Goal: Information Seeking & Learning: Learn about a topic

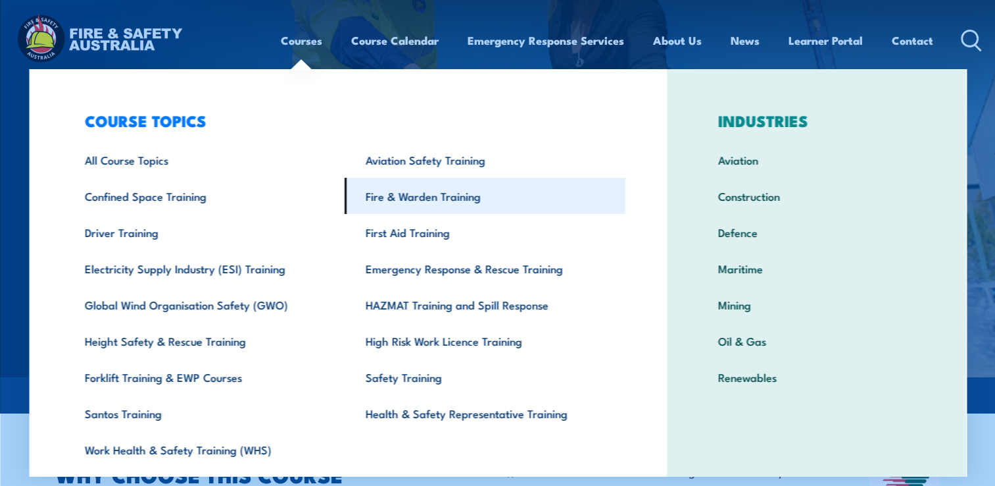
click at [392, 199] on link "Fire & Warden Training" at bounding box center [485, 196] width 281 height 36
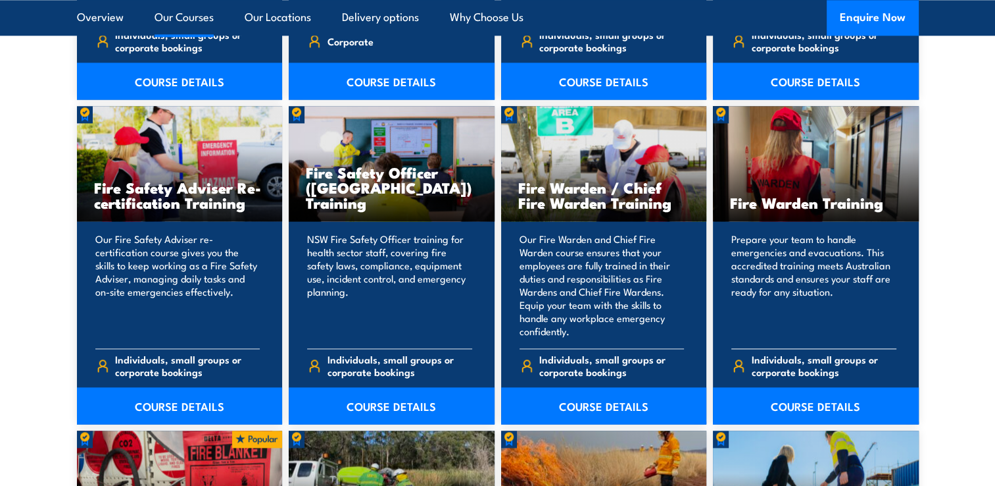
scroll to position [1710, 0]
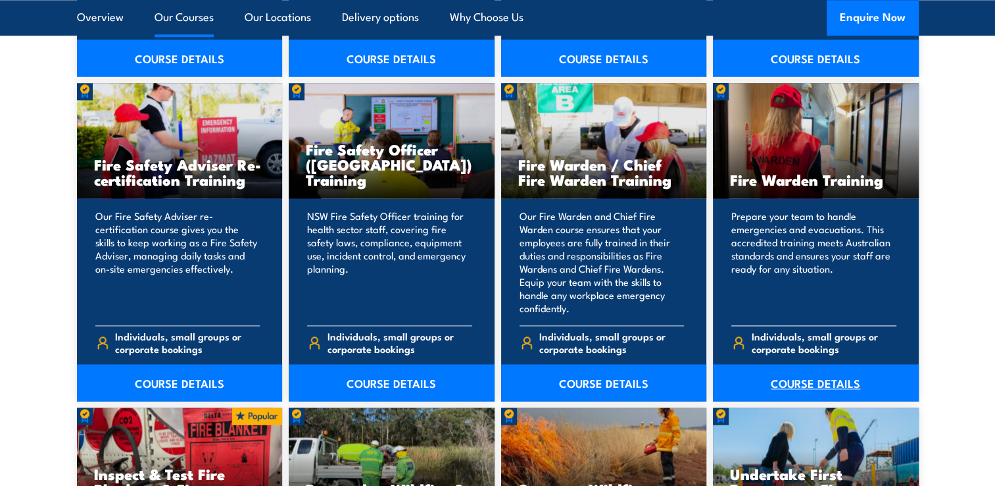
click at [809, 384] on link "COURSE DETAILS" at bounding box center [816, 382] width 206 height 37
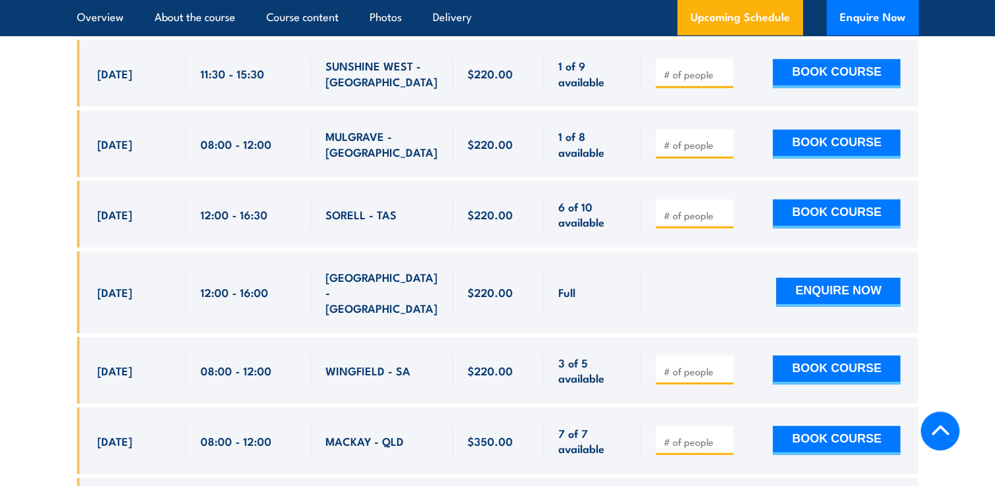
scroll to position [3289, 0]
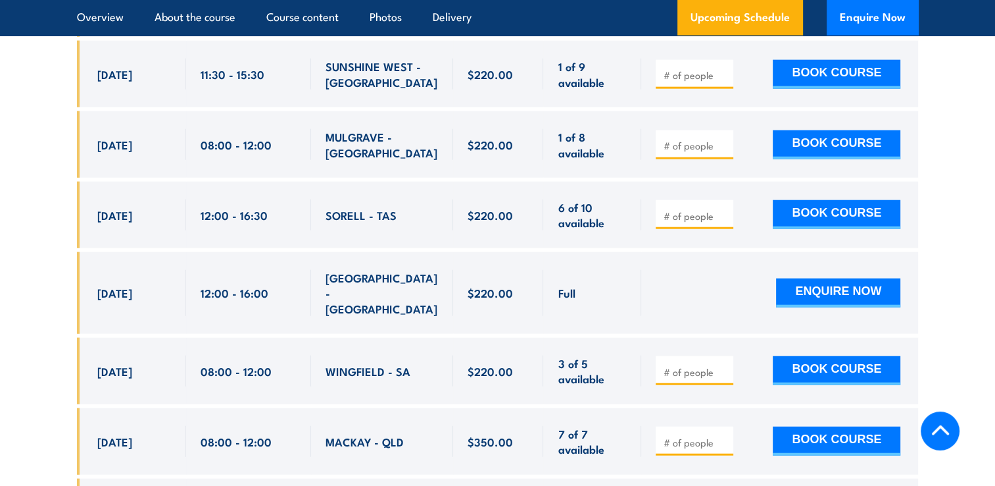
click at [671, 270] on div "ENQUIRE NOW" at bounding box center [778, 293] width 245 height 46
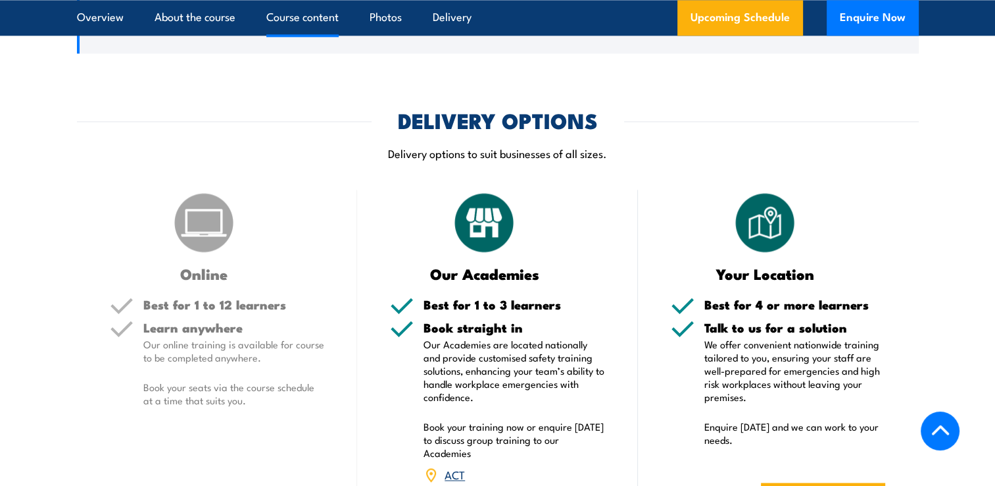
scroll to position [1908, 0]
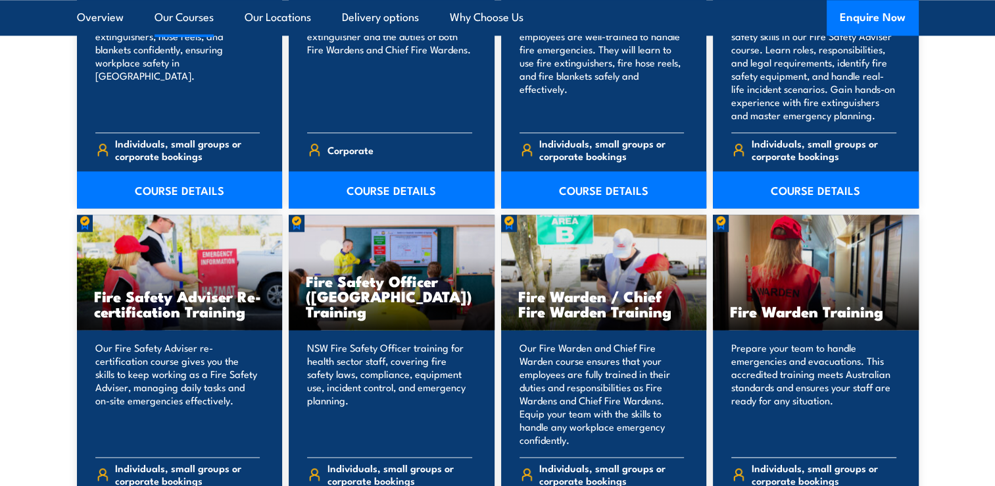
scroll to position [1908, 0]
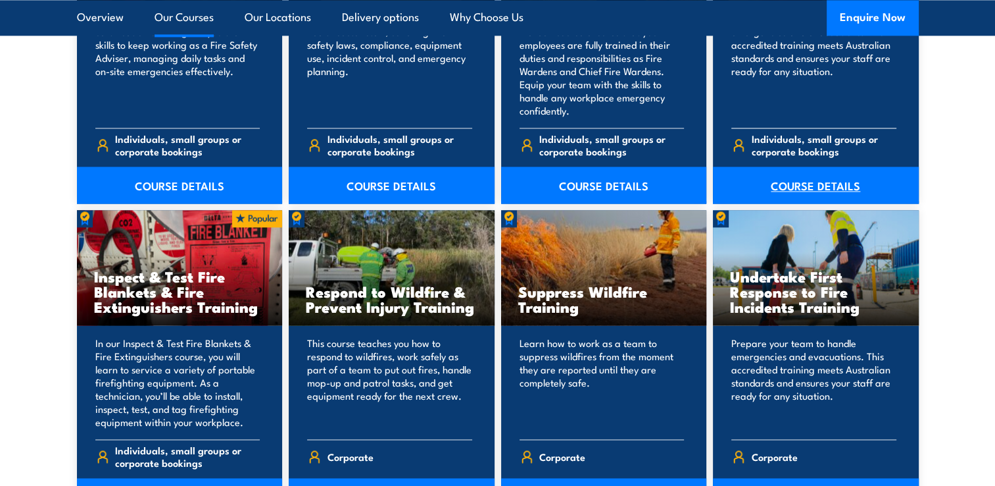
click at [782, 181] on link "COURSE DETAILS" at bounding box center [816, 184] width 206 height 37
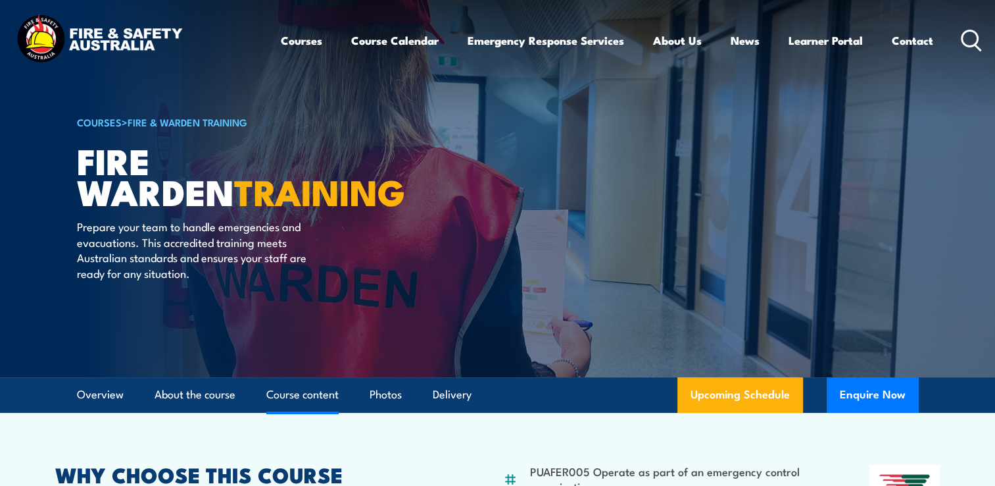
click at [307, 396] on link "Course content" at bounding box center [302, 394] width 72 height 35
